Goal: Task Accomplishment & Management: Manage account settings

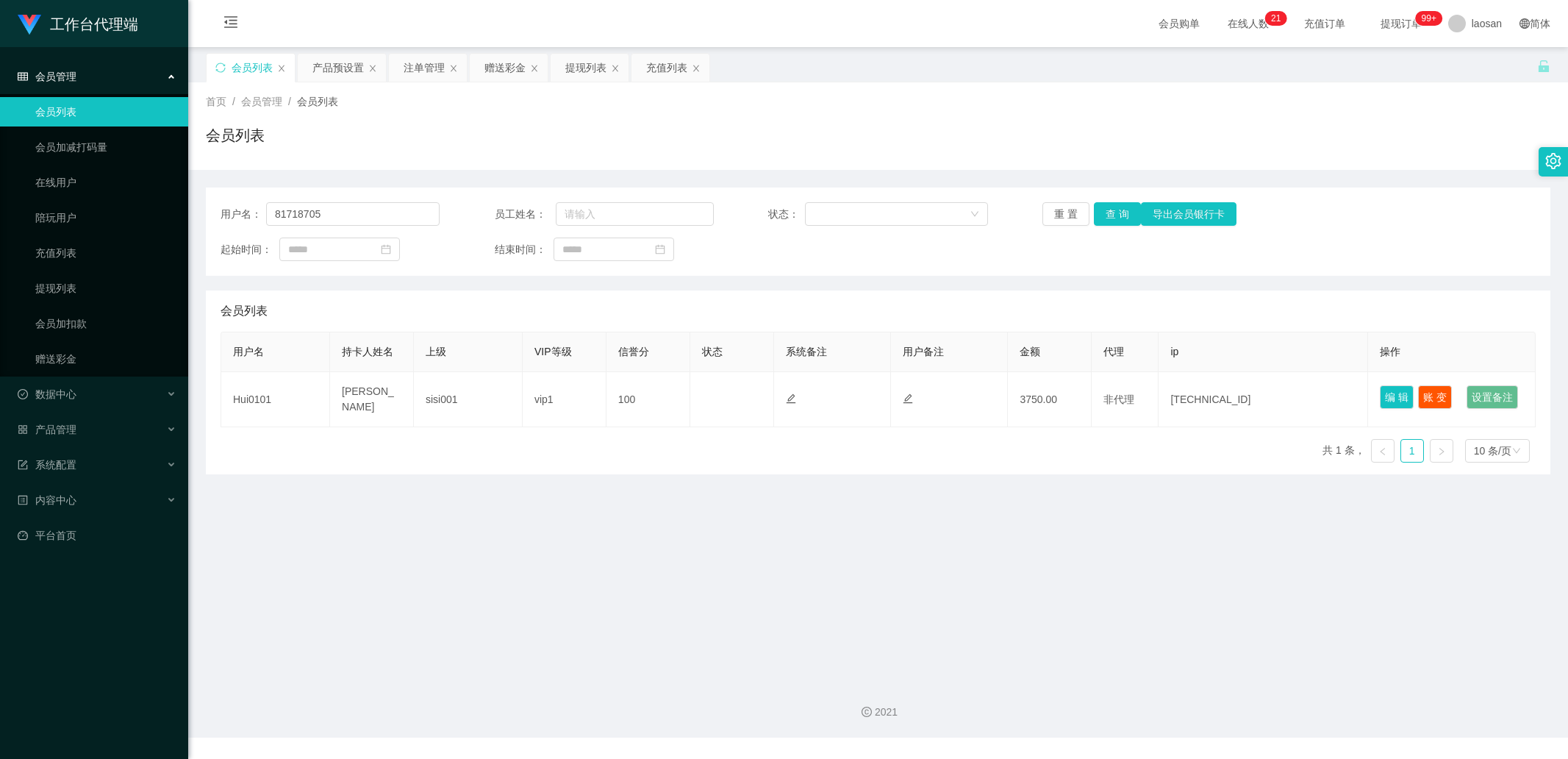
type input "81718705"
drag, startPoint x: 0, startPoint y: 0, endPoint x: 1049, endPoint y: 236, distance: 1075.2
click at [1112, 207] on button "查 询" at bounding box center [1117, 214] width 47 height 23
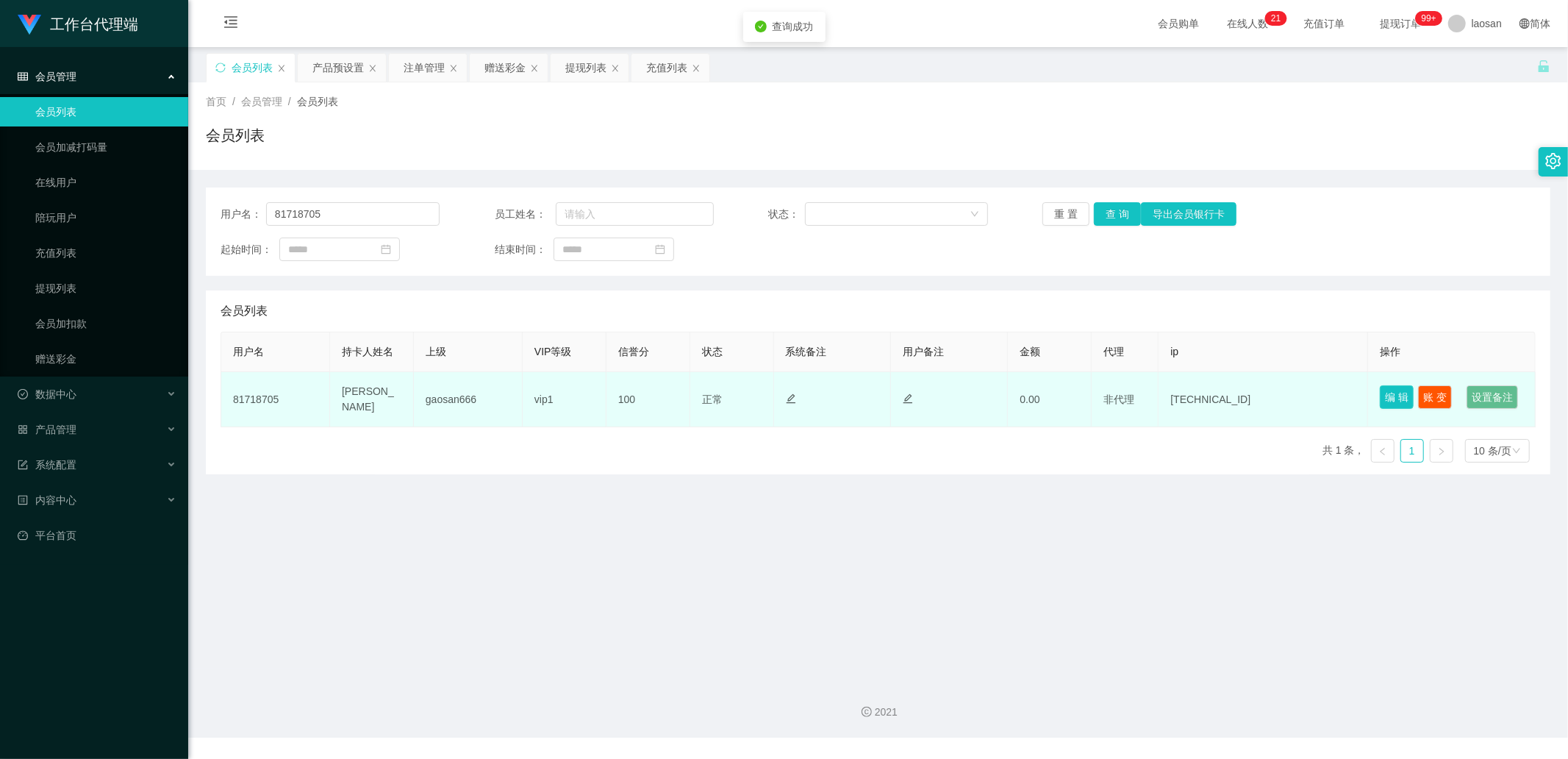
click at [1389, 387] on button "编 辑" at bounding box center [1397, 397] width 34 height 23
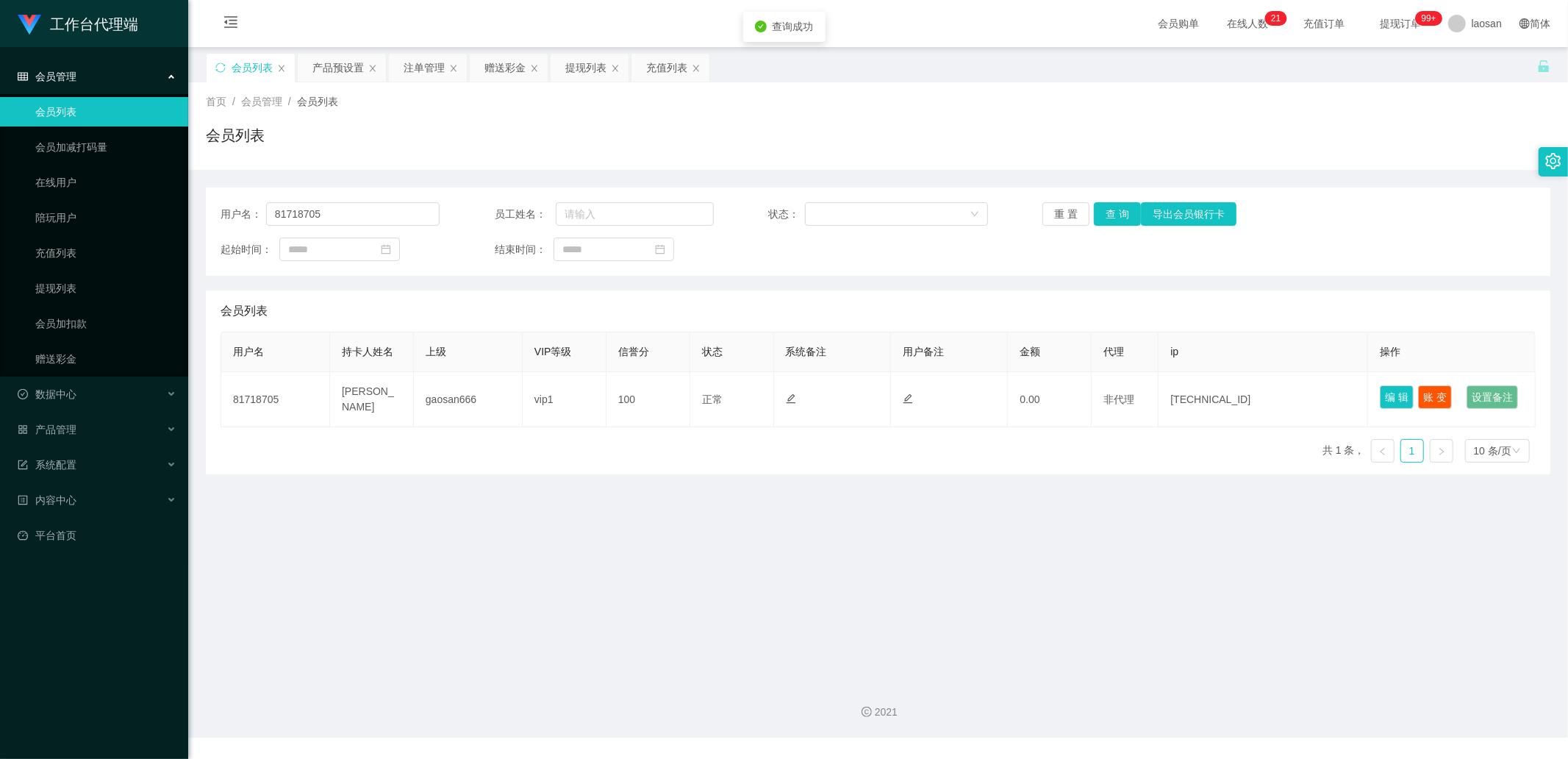
type input "81718705"
type input "[PERSON_NAME]"
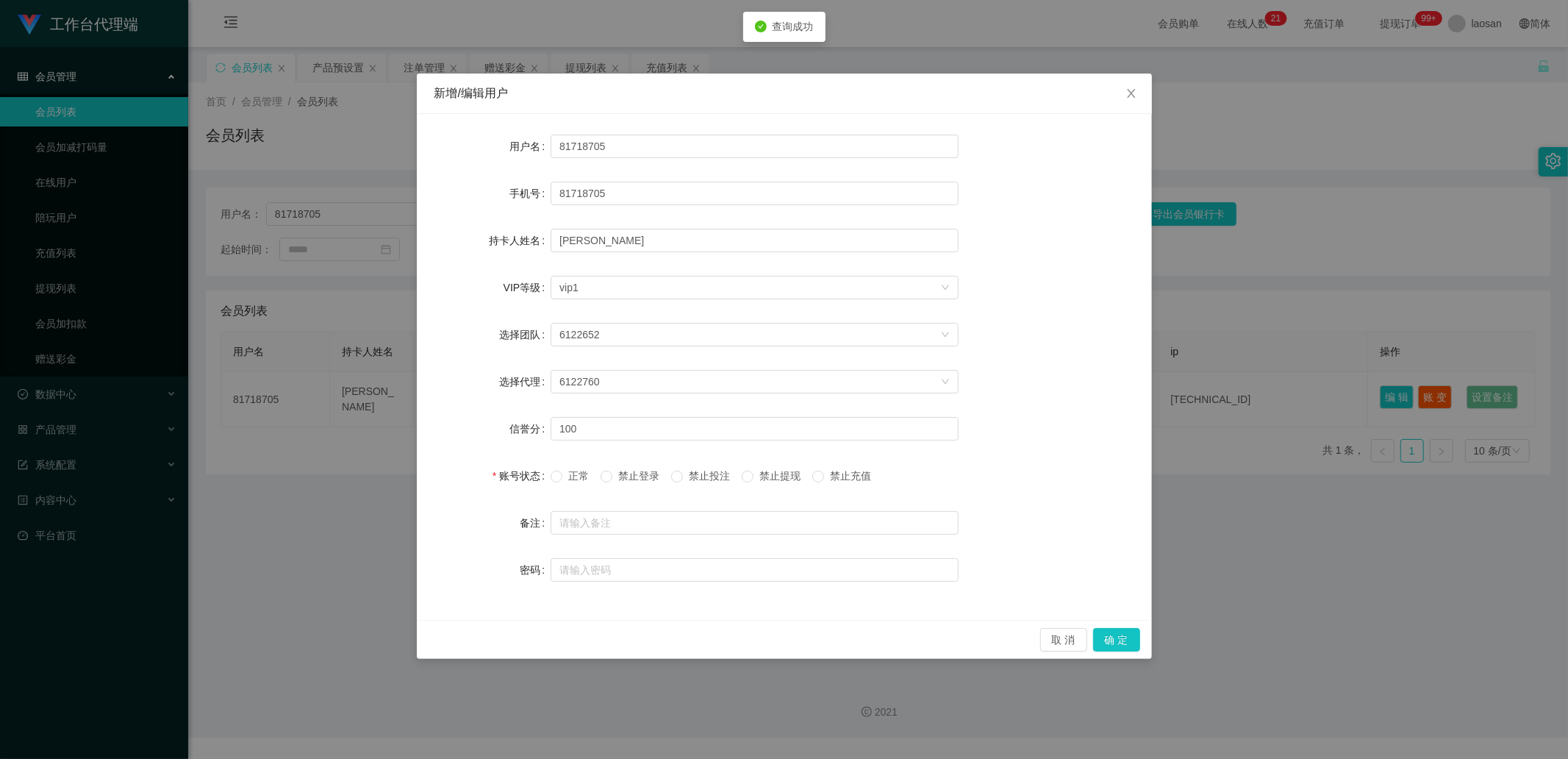
click at [1341, 252] on div "新增/编辑用户 用户名 81718705 手机号 81718705 持卡人姓名 [PERSON_NAME] VIP等级 选择VIP等级 vip1 选择团队 6…" at bounding box center [784, 379] width 1568 height 759
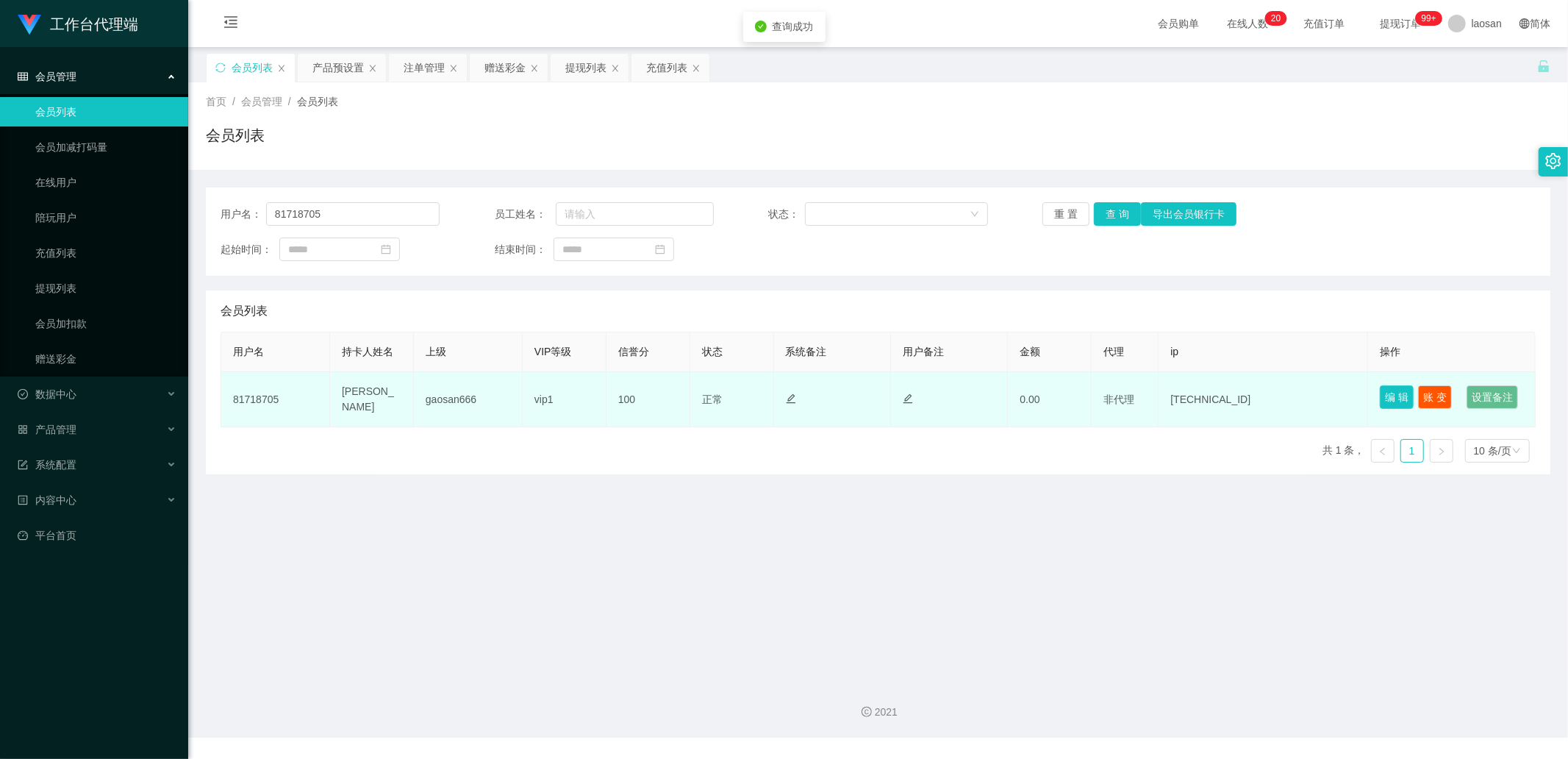
click at [1394, 393] on button "编 辑" at bounding box center [1397, 397] width 34 height 23
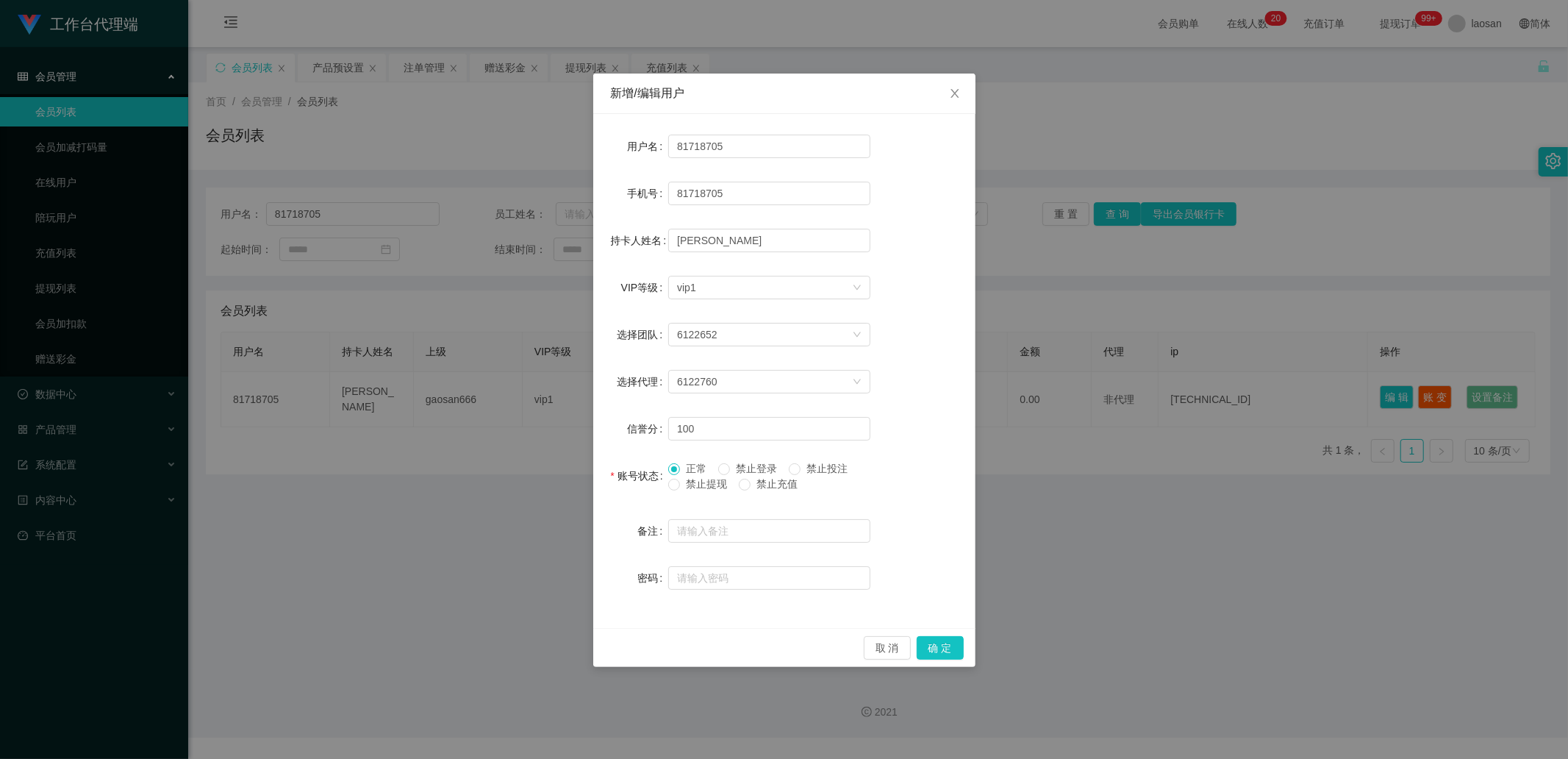
click at [710, 479] on span "禁止提现" at bounding box center [706, 484] width 53 height 12
click at [956, 648] on button "确 定" at bounding box center [940, 648] width 47 height 23
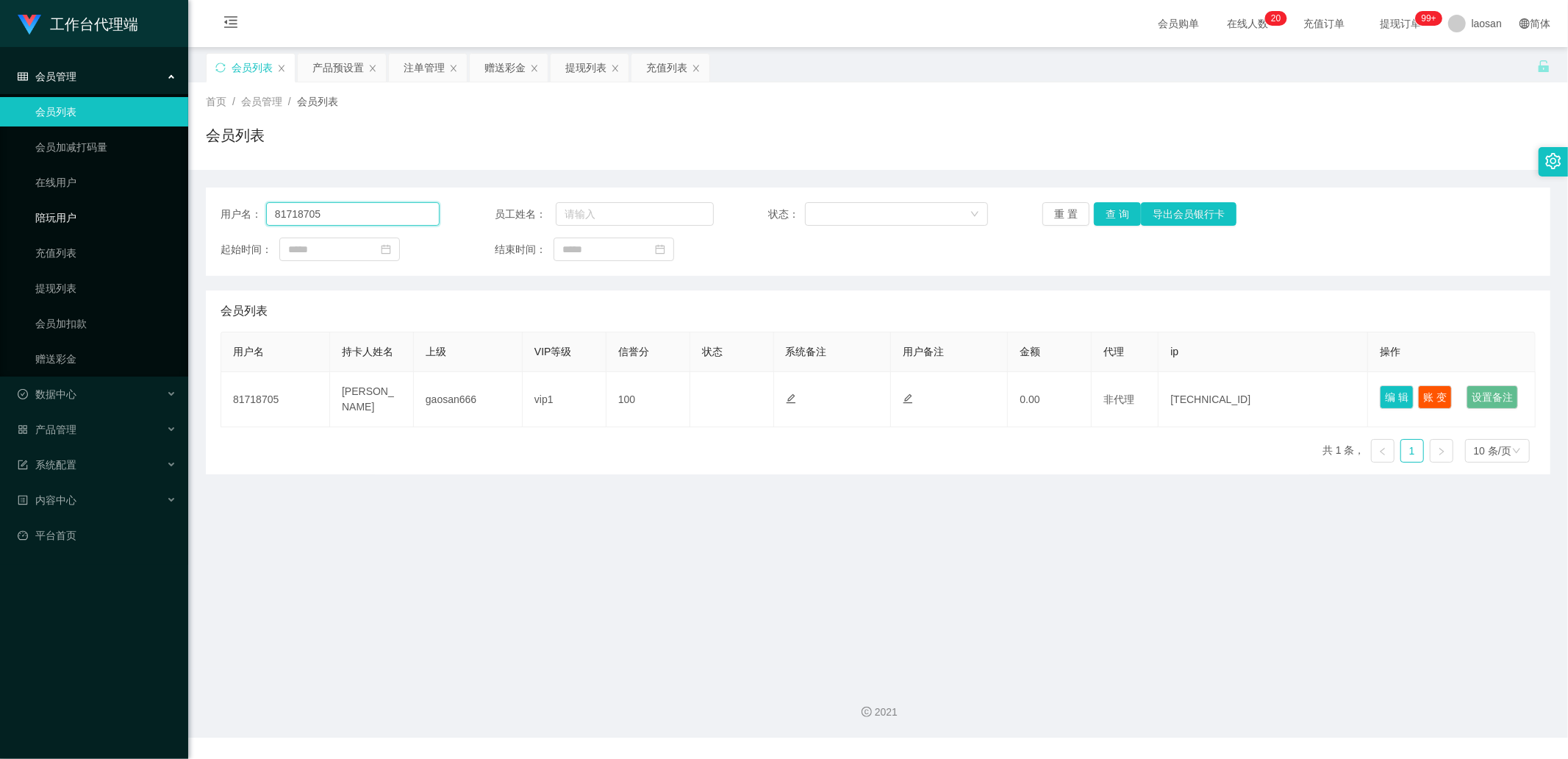
drag, startPoint x: 372, startPoint y: 218, endPoint x: 219, endPoint y: 209, distance: 153.3
click at [122, 207] on section "工作台代理端 会员管理 会员列表 会员加减打码量 在线用户 陪玩用户 充值列表 提现列表 会员加扣款 赠送彩金 数据中心 产品管理 系统配置 内容中心 平台首…" at bounding box center [784, 368] width 1568 height 737
paste input "Kenny168"
type input "Kenny168"
click at [1101, 208] on button "查 询" at bounding box center [1117, 214] width 47 height 23
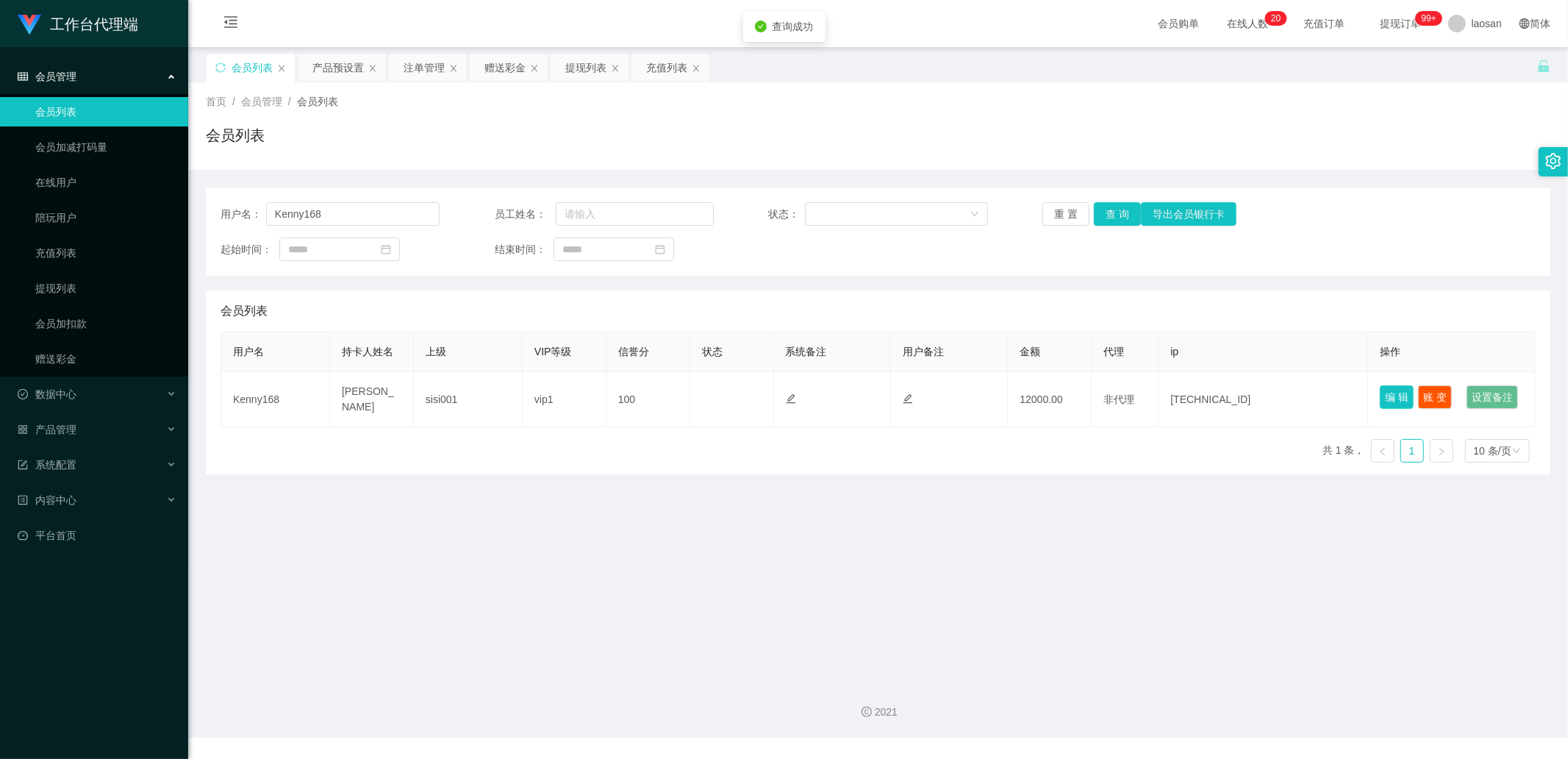
click at [1384, 392] on button "编 辑" at bounding box center [1397, 397] width 34 height 23
type input "Kenny168"
type input "[PERSON_NAME]"
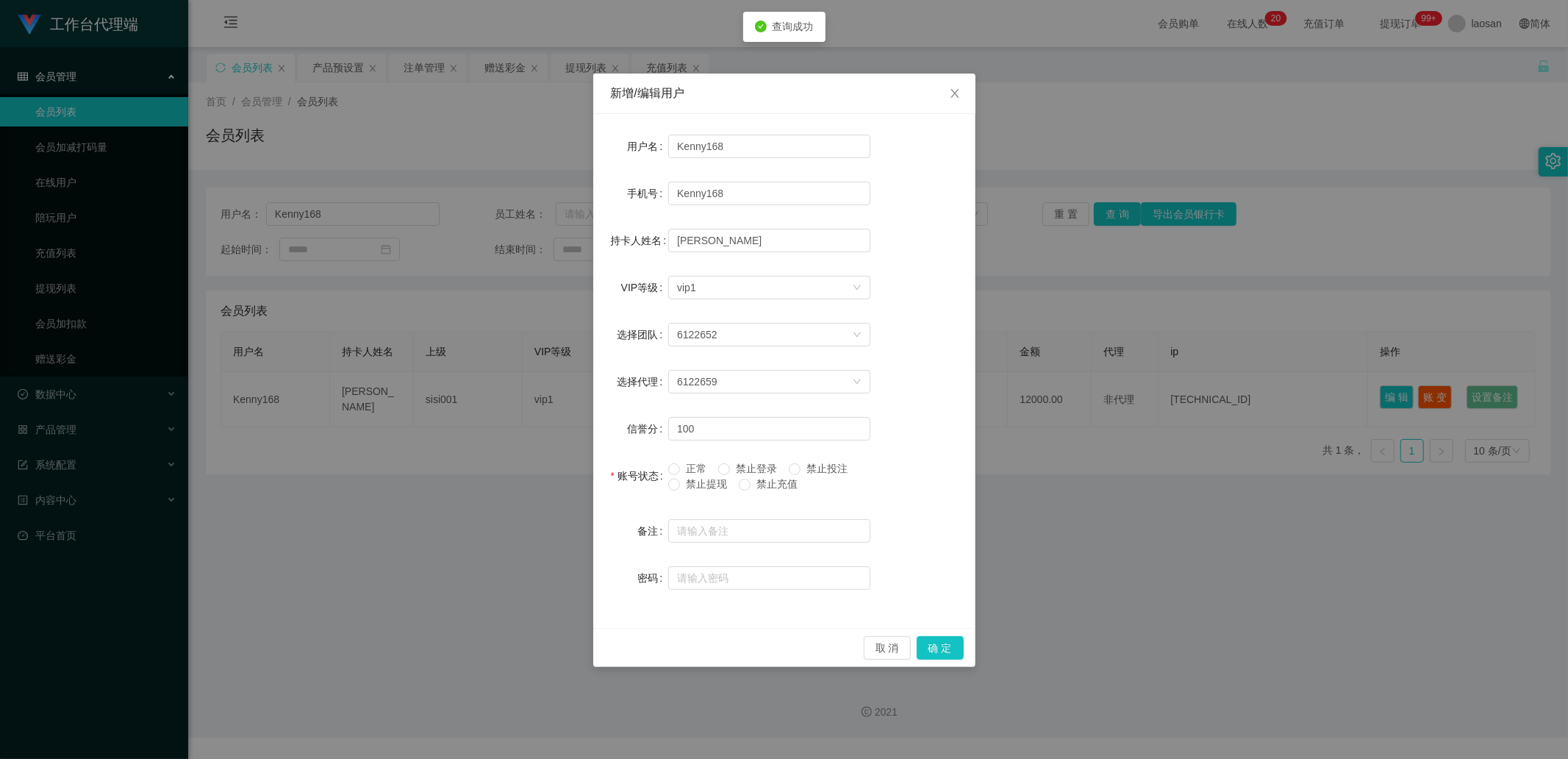
click at [699, 484] on span "禁止提现" at bounding box center [706, 484] width 53 height 12
click at [1040, 476] on div "新增/编辑用户 用户名 Kenny168 手机号 Kenny168 持卡人姓名 [PERSON_NAME] VIP等级 选择VIP等级 vip1 选择团队 6…" at bounding box center [784, 379] width 1568 height 759
